Goal: Task Accomplishment & Management: Complete application form

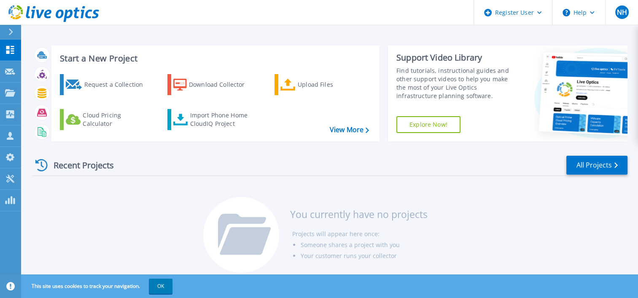
click at [13, 35] on icon at bounding box center [10, 32] width 5 height 7
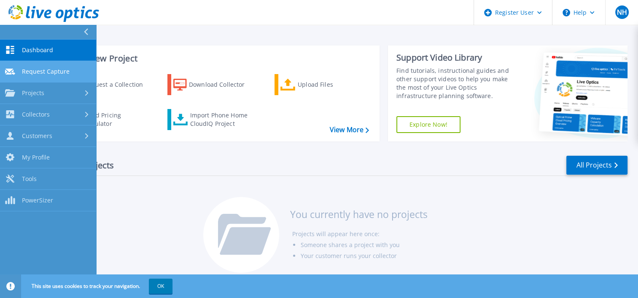
click at [63, 72] on span "Request Capture" at bounding box center [46, 72] width 48 height 8
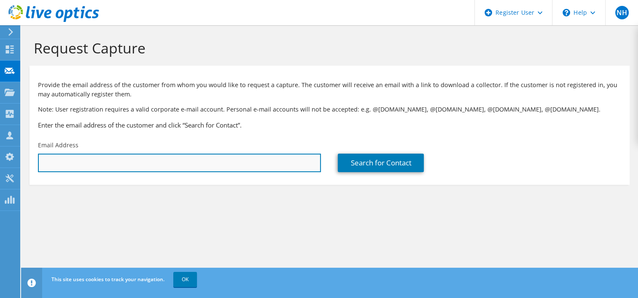
click at [275, 171] on input "text" at bounding box center [179, 163] width 283 height 19
paste input "[EMAIL_ADDRESS][DOMAIN_NAME]"
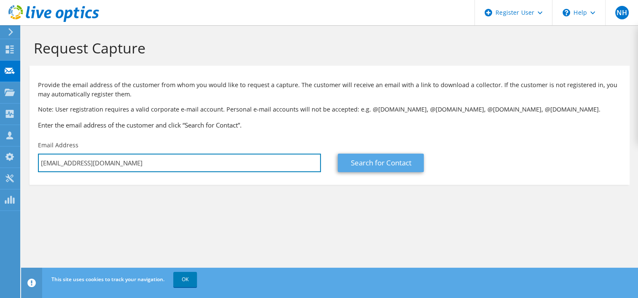
type input "[EMAIL_ADDRESS][DOMAIN_NAME]"
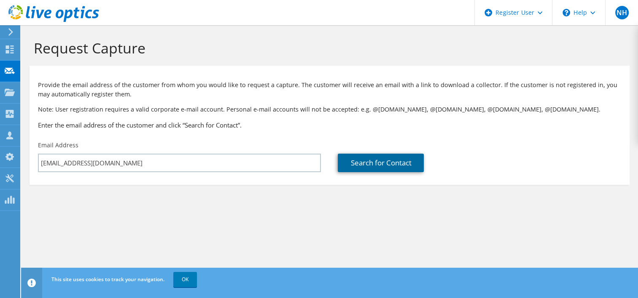
click at [379, 169] on link "Search for Contact" at bounding box center [381, 163] width 86 height 19
type input "[PERSON_NAME] Salmon A/S"
type input "[PERSON_NAME]"
type input "[GEOGRAPHIC_DATA]"
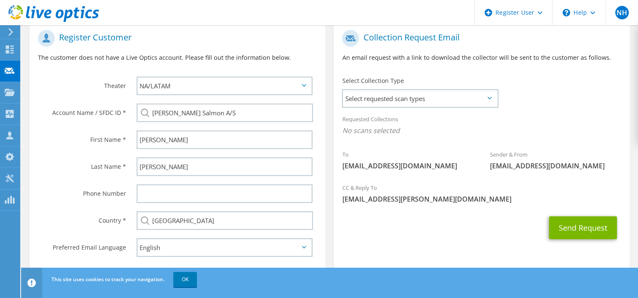
scroll to position [172, 0]
click at [431, 96] on span "Select requested scan types" at bounding box center [420, 98] width 154 height 17
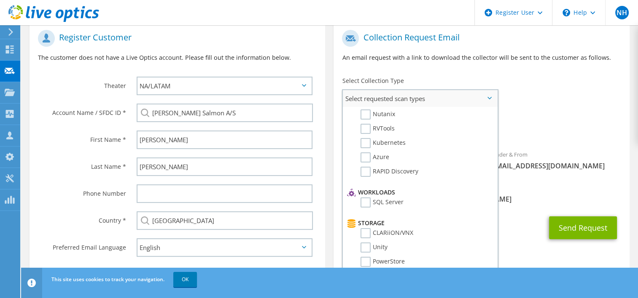
scroll to position [0, 0]
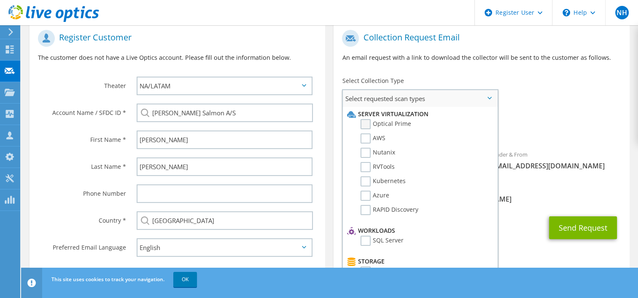
click at [368, 125] on label "Optical Prime" at bounding box center [385, 124] width 51 height 10
click at [0, 0] on input "Optical Prime" at bounding box center [0, 0] width 0 height 0
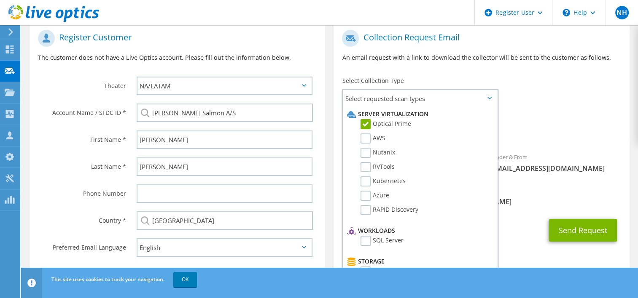
click at [548, 138] on span "Optical Prime" at bounding box center [481, 133] width 279 height 14
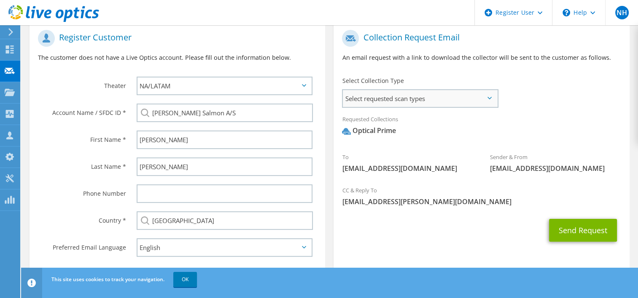
click at [484, 97] on span "Select requested scan types" at bounding box center [420, 98] width 154 height 17
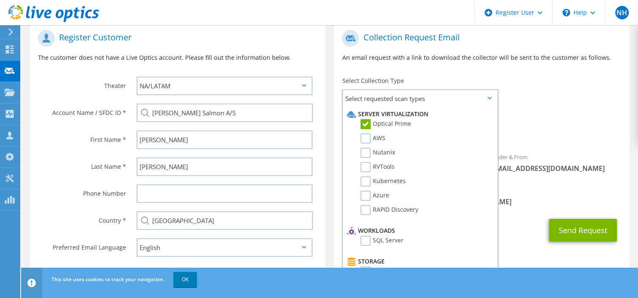
click at [538, 128] on span "Optical Prime" at bounding box center [481, 133] width 279 height 14
